Goal: Use online tool/utility: Utilize a website feature to perform a specific function

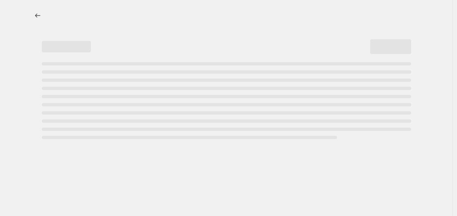
select select "percentage"
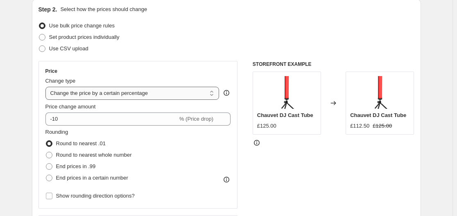
scroll to position [94, 0]
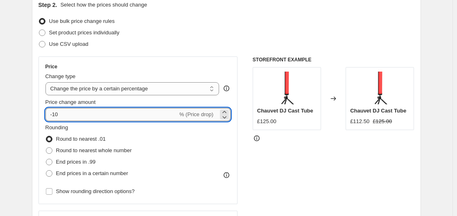
click at [137, 117] on input "-10" at bounding box center [111, 114] width 132 height 13
type input "-1"
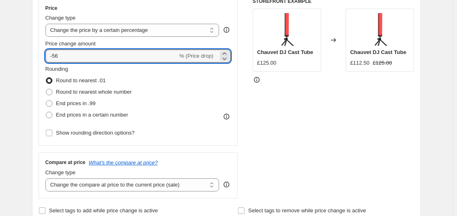
scroll to position [124, 0]
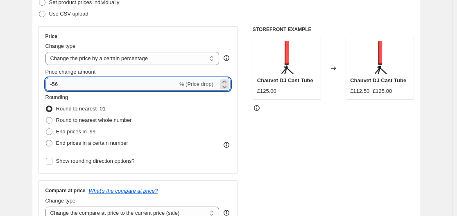
type input "-5"
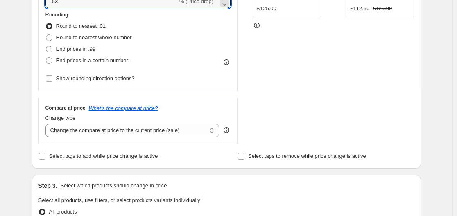
scroll to position [209, 0]
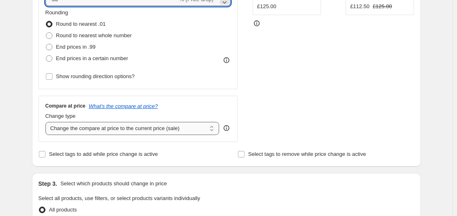
type input "-53"
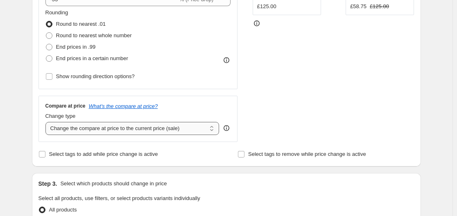
click at [146, 129] on select "Change the compare at price to the current price (sale) Change the compare at p…" at bounding box center [132, 128] width 174 height 13
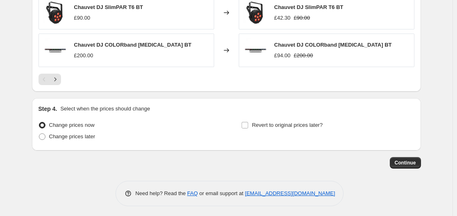
scroll to position [603, 0]
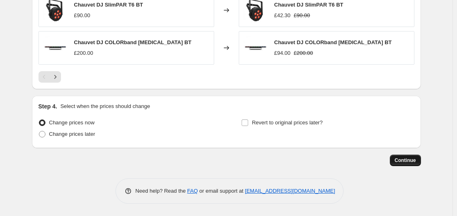
click at [396, 159] on button "Continue" at bounding box center [405, 160] width 31 height 11
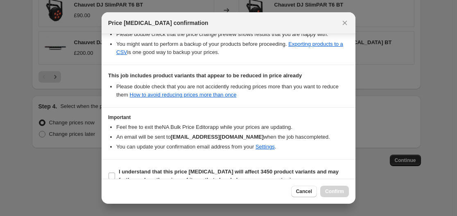
scroll to position [174, 0]
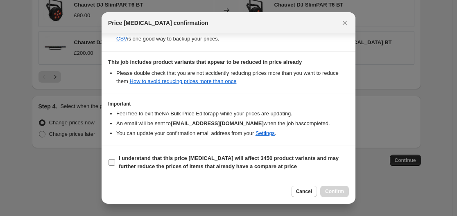
click at [177, 160] on b "I understand that this price [MEDICAL_DATA] will affect 3450 product variants a…" at bounding box center [229, 162] width 220 height 14
click at [115, 160] on input "I understand that this price [MEDICAL_DATA] will affect 3450 product variants a…" at bounding box center [111, 162] width 7 height 7
checkbox input "true"
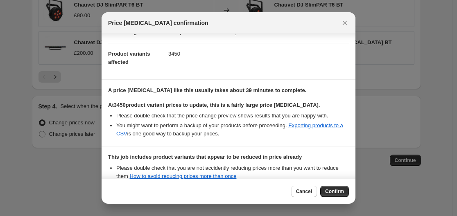
scroll to position [79, 0]
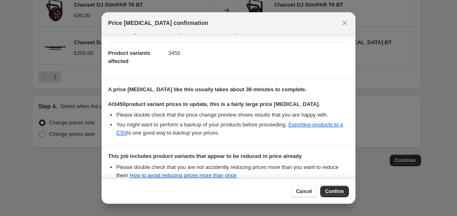
click at [254, 131] on li "You might want to perform a backup of your products before proceeding. Exportin…" at bounding box center [232, 129] width 233 height 16
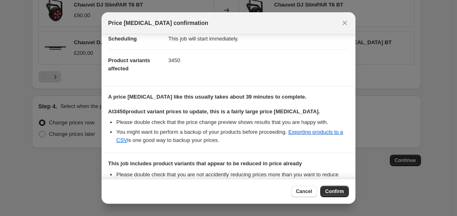
scroll to position [174, 0]
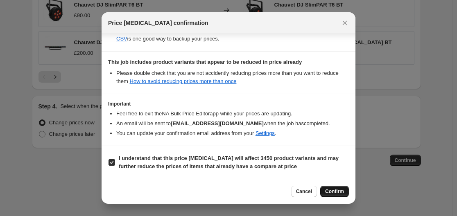
click at [334, 189] on span "Confirm" at bounding box center [334, 191] width 19 height 7
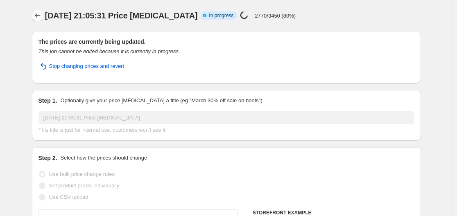
click at [39, 17] on icon "Price change jobs" at bounding box center [38, 15] width 8 height 8
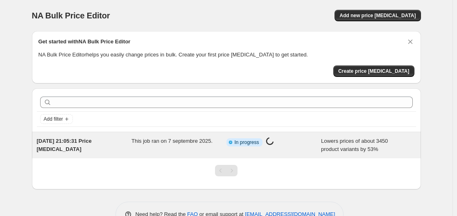
click at [189, 141] on span "This job ran on 7 septembre 2025." at bounding box center [171, 141] width 81 height 6
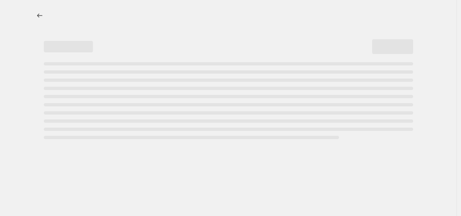
select select "percentage"
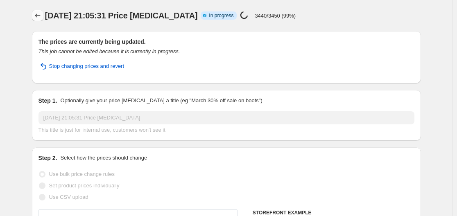
click at [41, 18] on icon "Price change jobs" at bounding box center [38, 15] width 8 height 8
